Goal: Find specific page/section: Find specific page/section

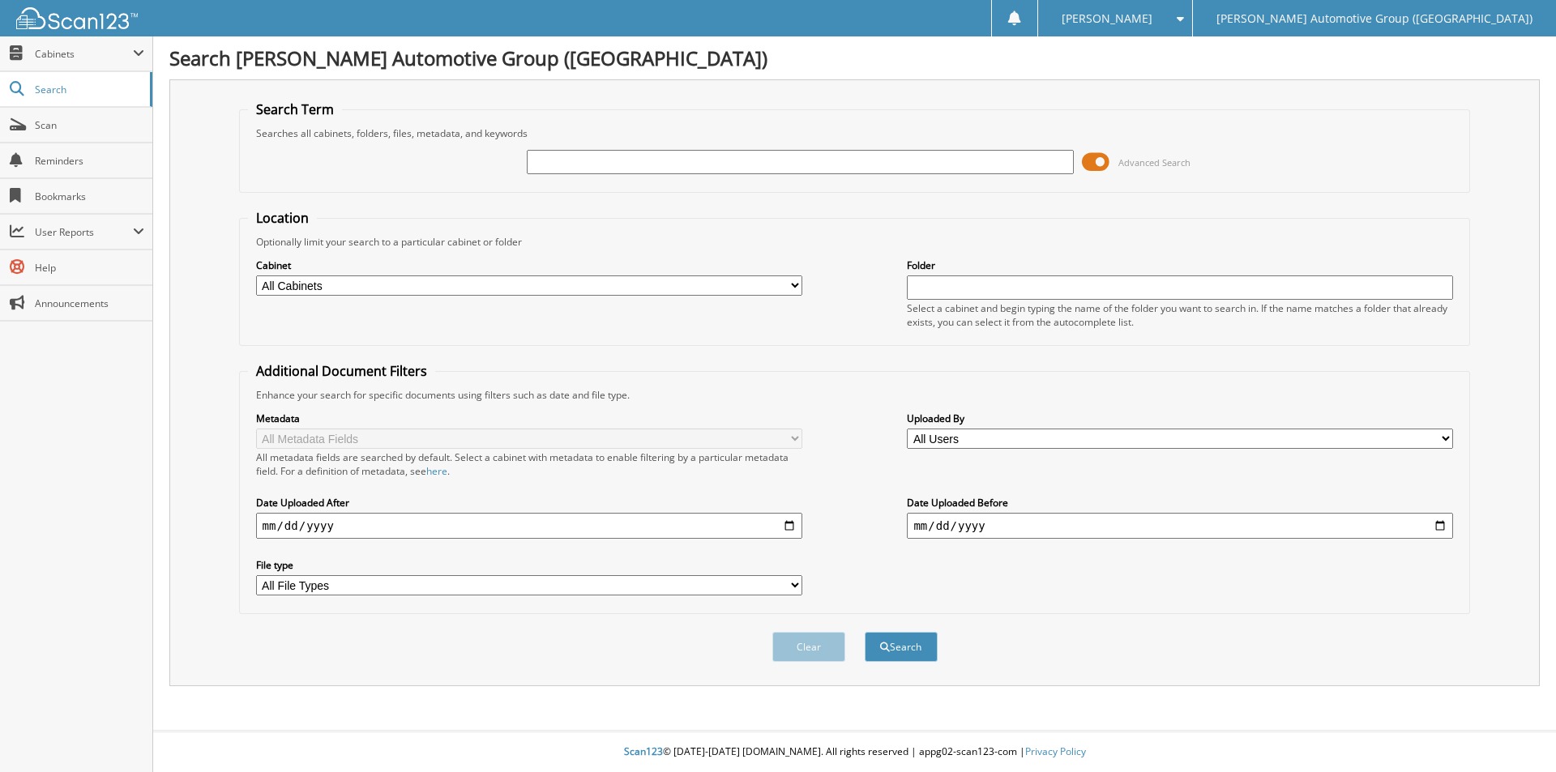
click at [575, 160] on input "text" at bounding box center [800, 162] width 546 height 24
type input "PA959584"
click at [922, 650] on button "Search" at bounding box center [901, 647] width 73 height 30
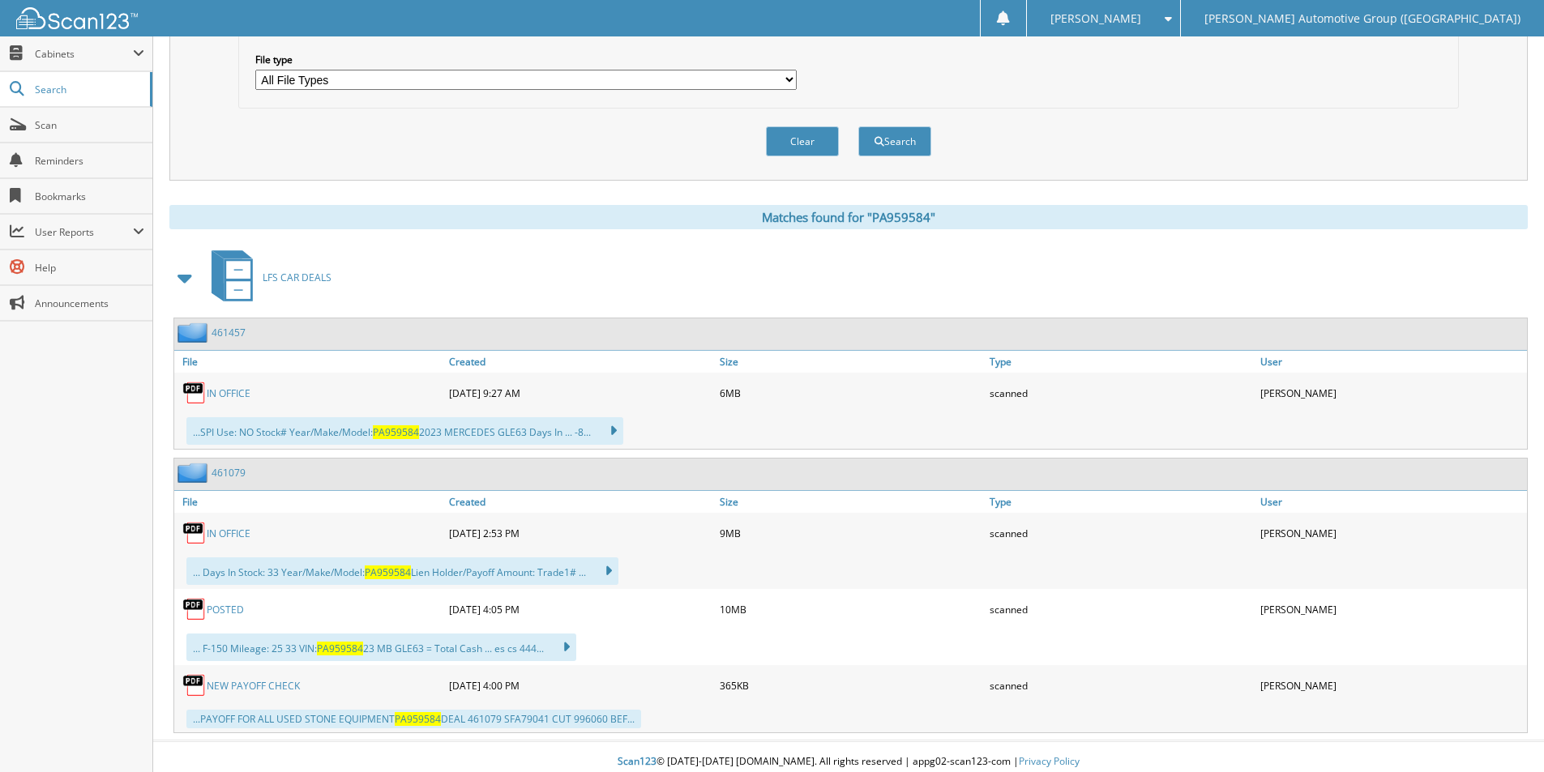
scroll to position [516, 0]
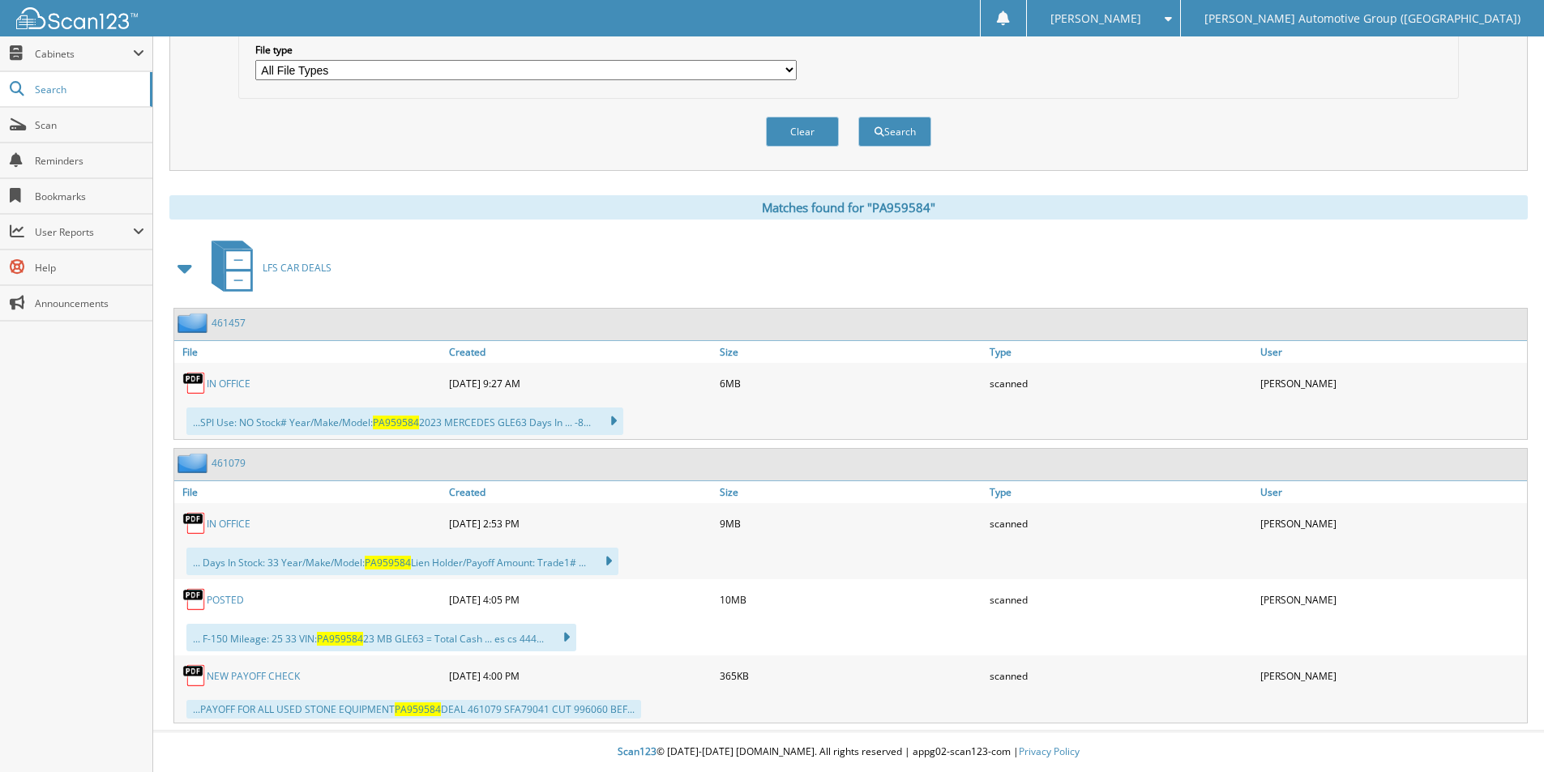
click at [233, 387] on link "IN OFFICE" at bounding box center [229, 384] width 44 height 14
click at [227, 323] on link "461457" at bounding box center [229, 323] width 34 height 14
